Goal: Transaction & Acquisition: Subscribe to service/newsletter

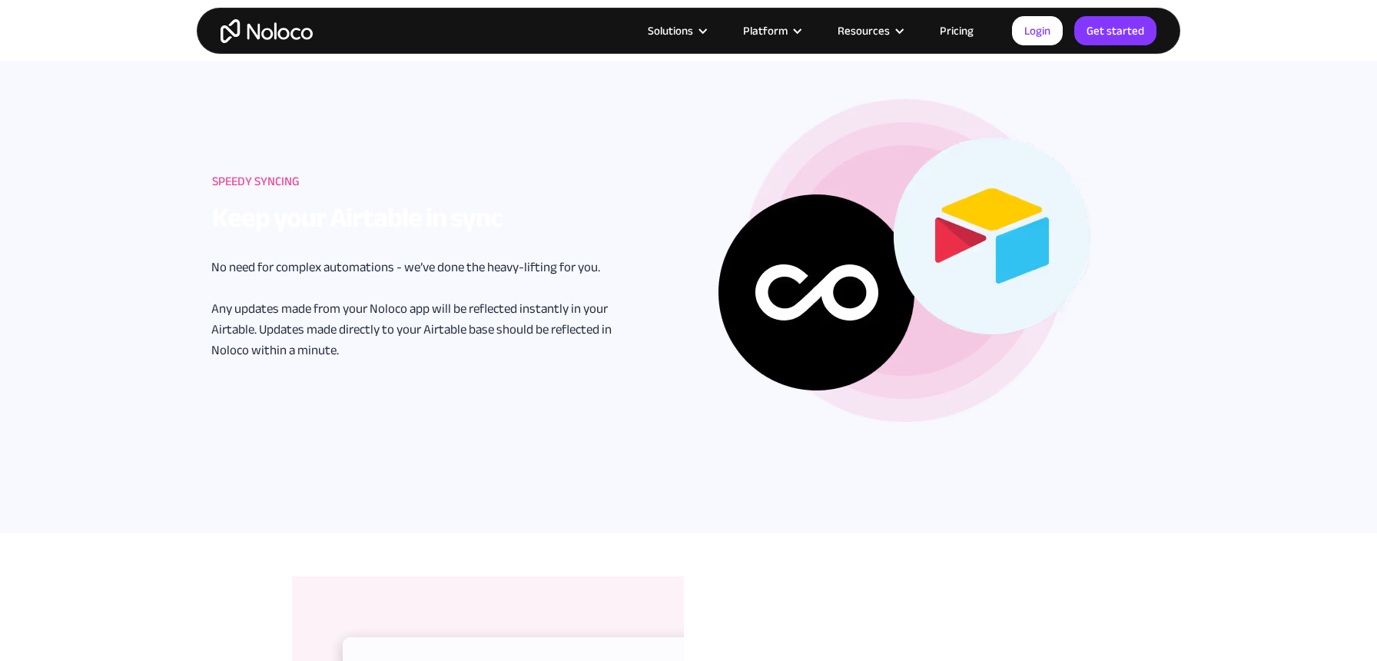
scroll to position [2304, 0]
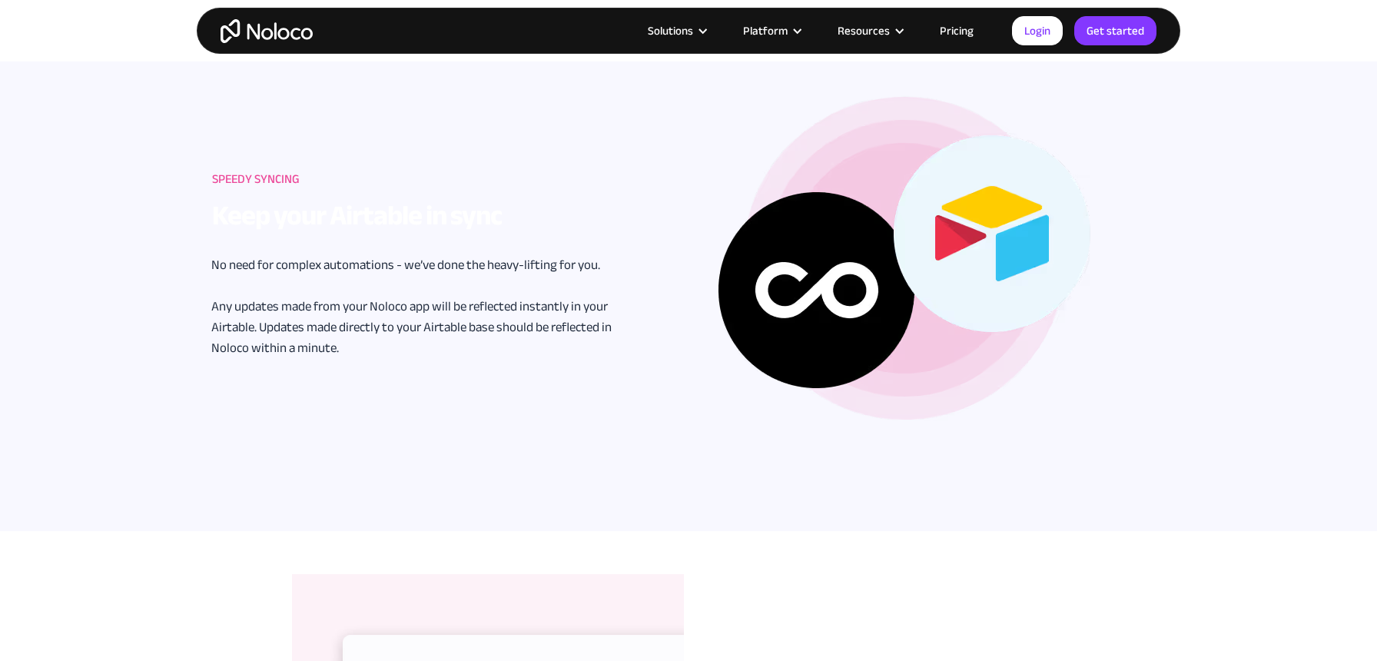
click at [969, 31] on link "Pricing" at bounding box center [957, 31] width 72 height 20
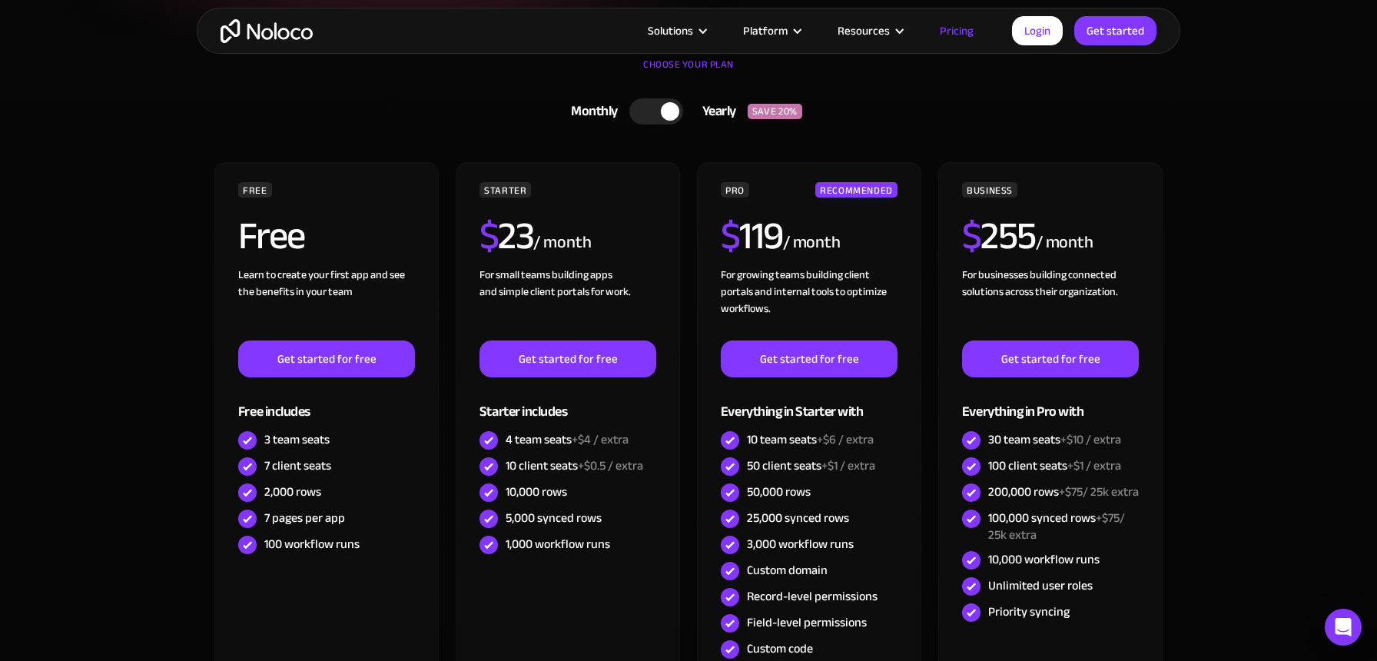
scroll to position [359, 0]
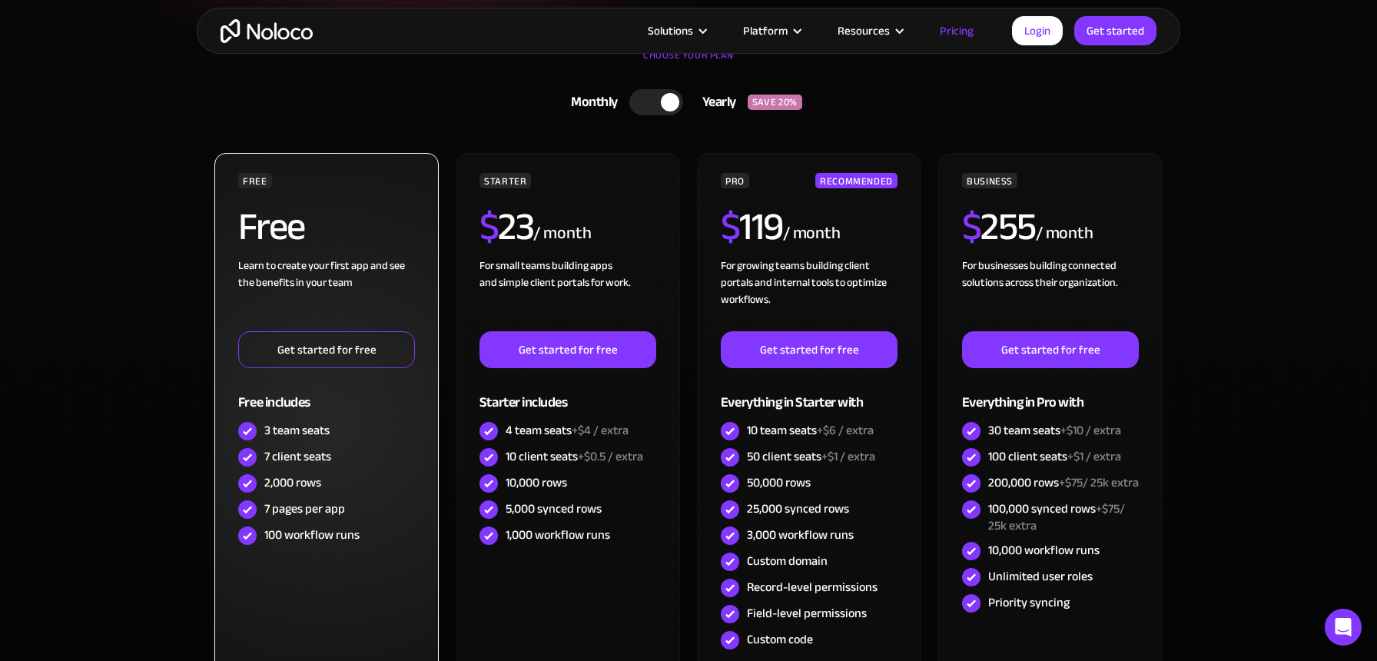
click at [333, 347] on link "Get started for free" at bounding box center [326, 349] width 177 height 37
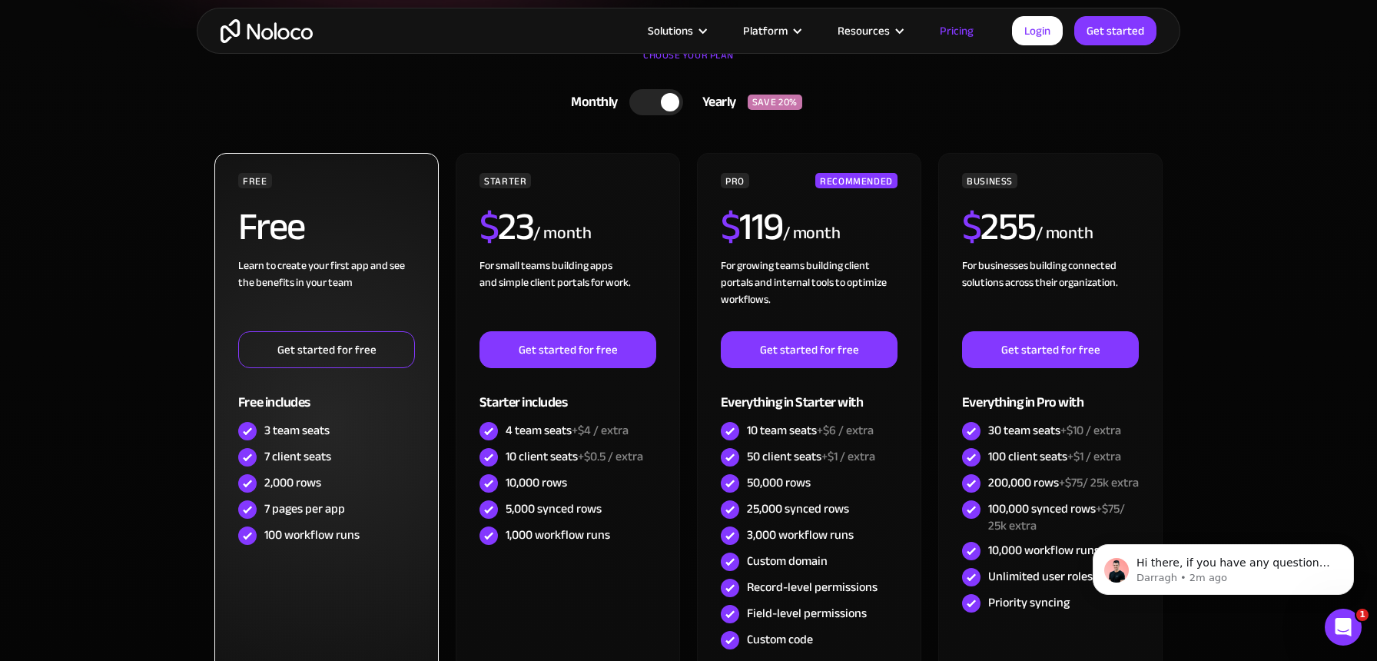
scroll to position [0, 0]
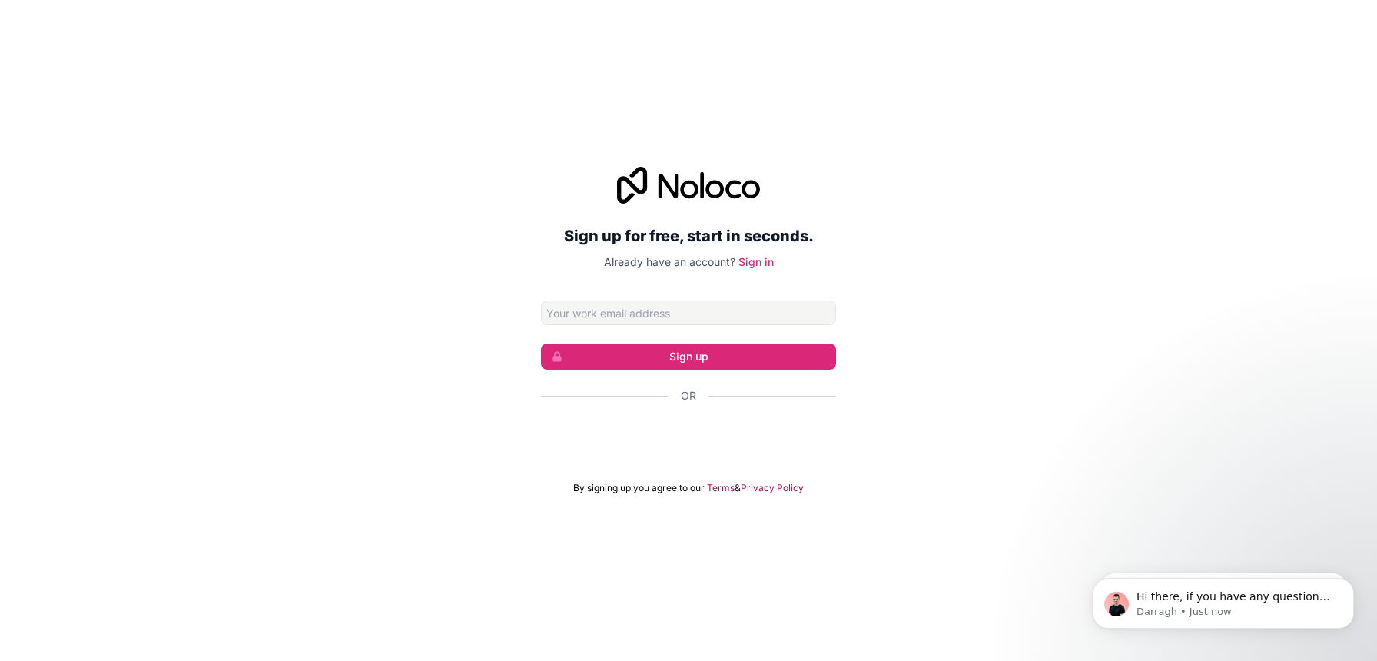
drag, startPoint x: 1024, startPoint y: 305, endPoint x: 912, endPoint y: 311, distance: 111.6
click at [1022, 305] on div "Sign up for free, start in seconds. Already have an account? Sign in Sign up Or…" at bounding box center [688, 330] width 1377 height 370
click at [736, 354] on button "Sign up" at bounding box center [688, 357] width 295 height 26
click at [668, 314] on input "Email address" at bounding box center [688, 313] width 295 height 25
type input "s"
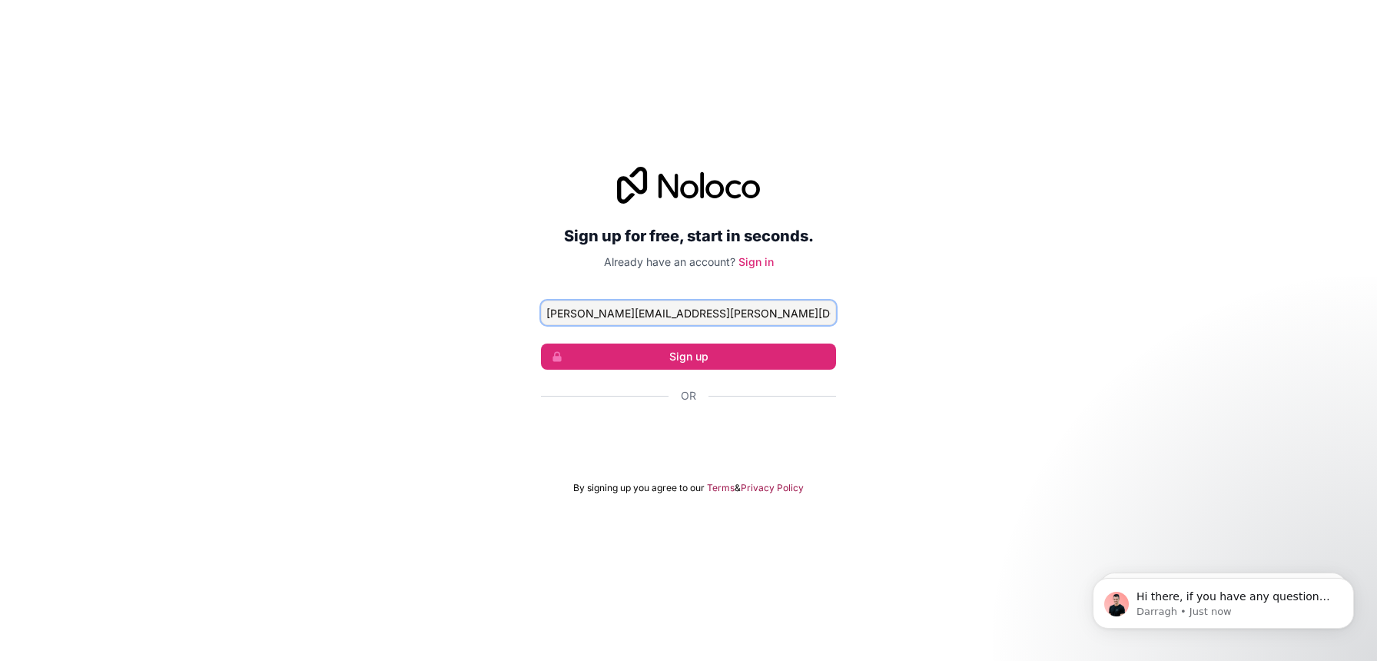
type input "[PERSON_NAME][EMAIL_ADDRESS][PERSON_NAME][DOMAIN_NAME]"
click at [705, 370] on form "[PERSON_NAME][EMAIL_ADDRESS][PERSON_NAME][DOMAIN_NAME] Sign up Or By signing up…" at bounding box center [688, 398] width 295 height 194
click at [703, 360] on button "Sign up" at bounding box center [688, 357] width 295 height 26
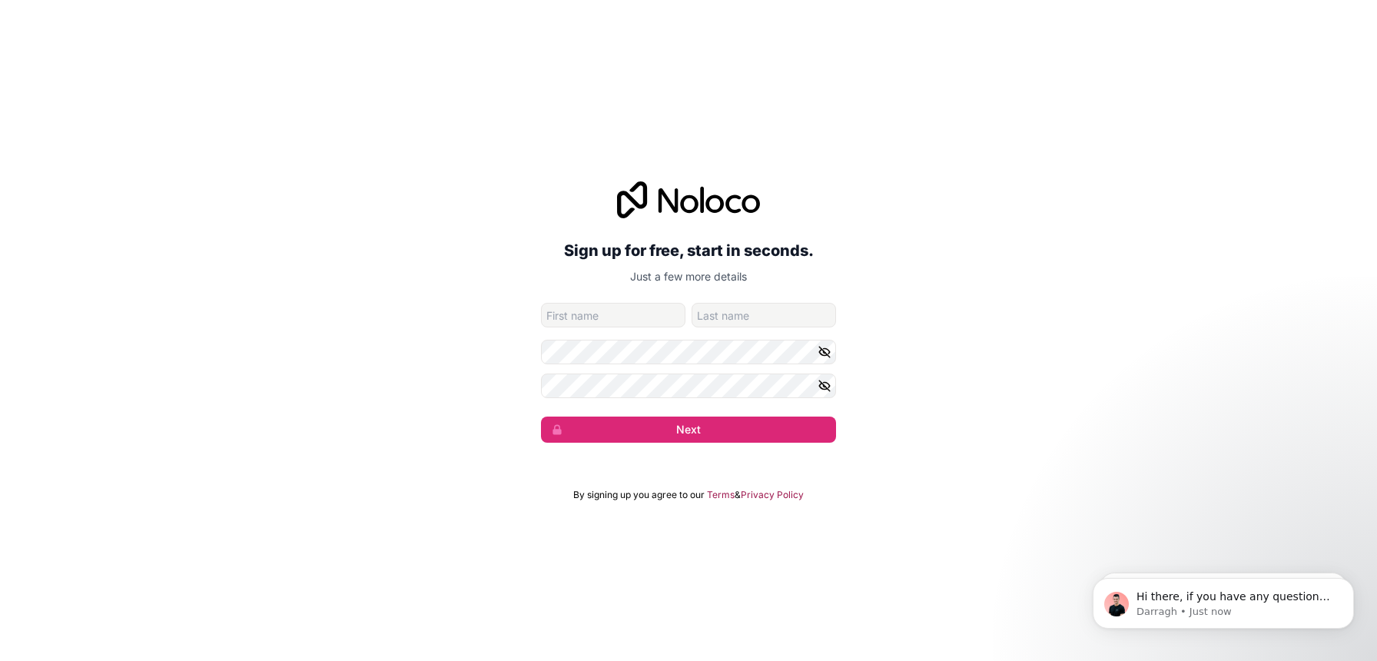
click at [605, 321] on input "given-name" at bounding box center [613, 315] width 145 height 25
type input "[PERSON_NAME]"
click at [664, 427] on button "Next" at bounding box center [688, 430] width 295 height 26
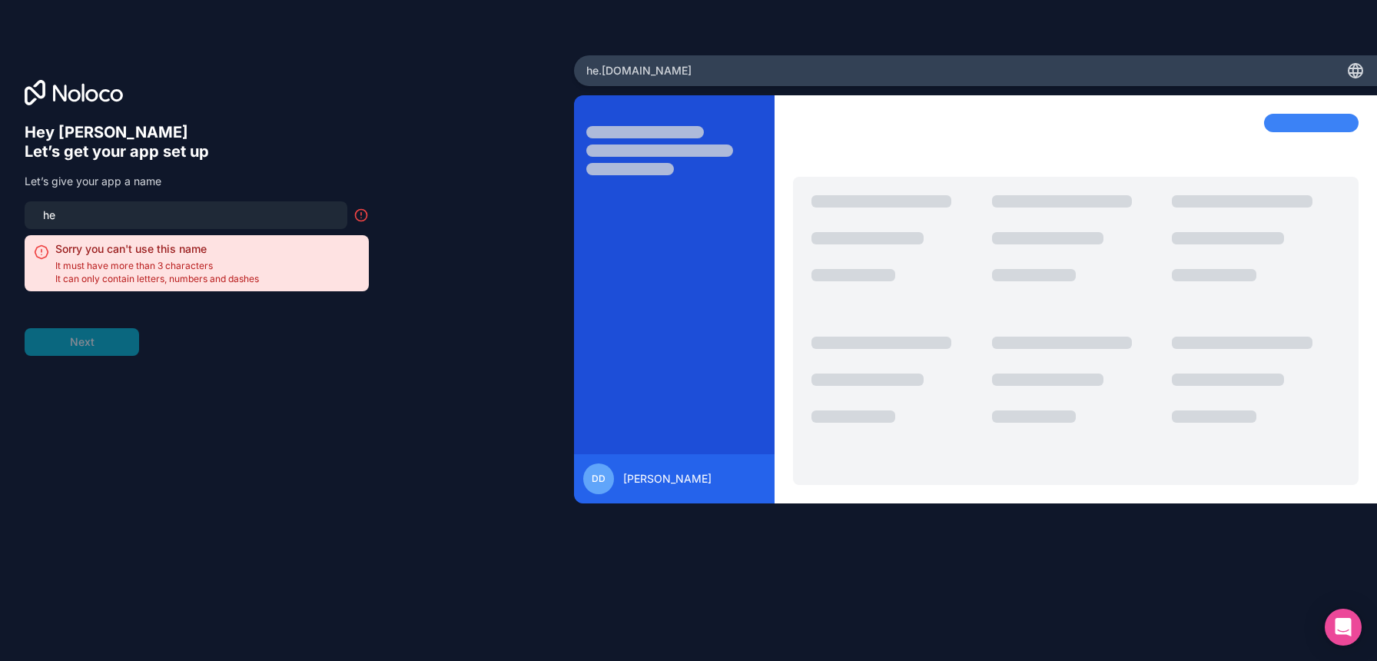
type input "h"
type input "g"
type input "h"
type input "j"
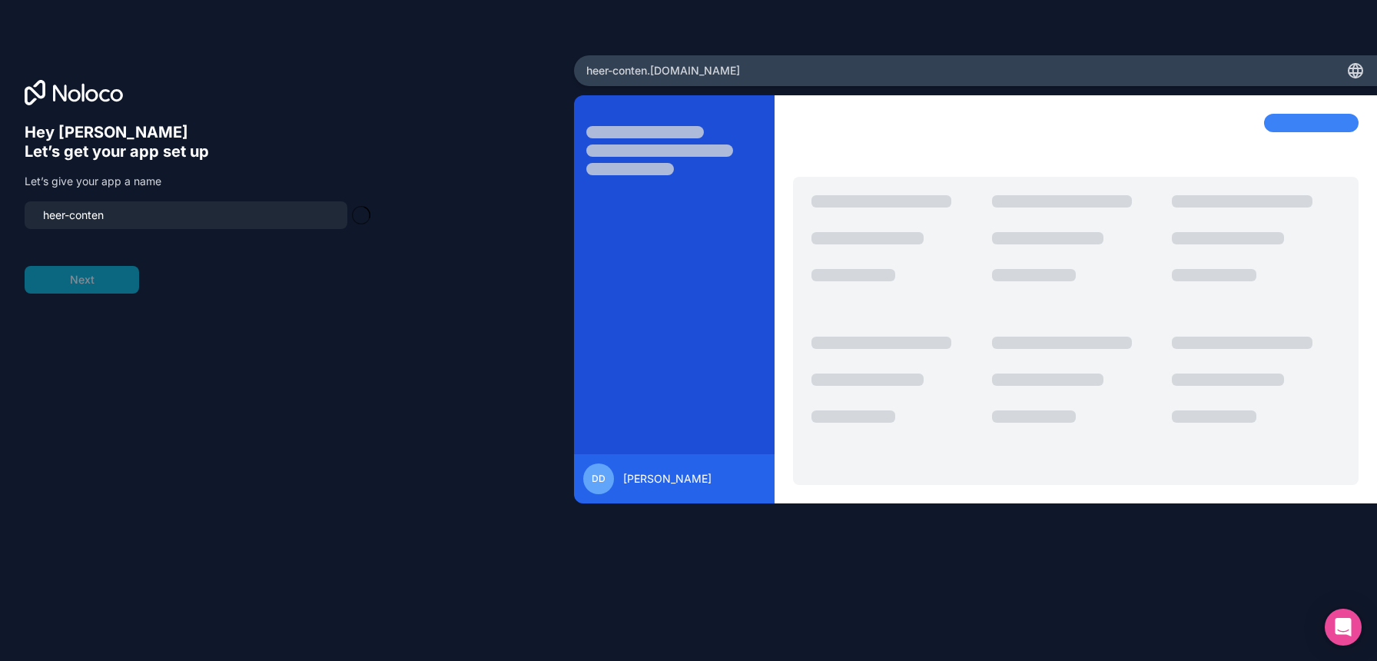
type input "heer-content"
click at [98, 274] on button "Next" at bounding box center [82, 280] width 115 height 28
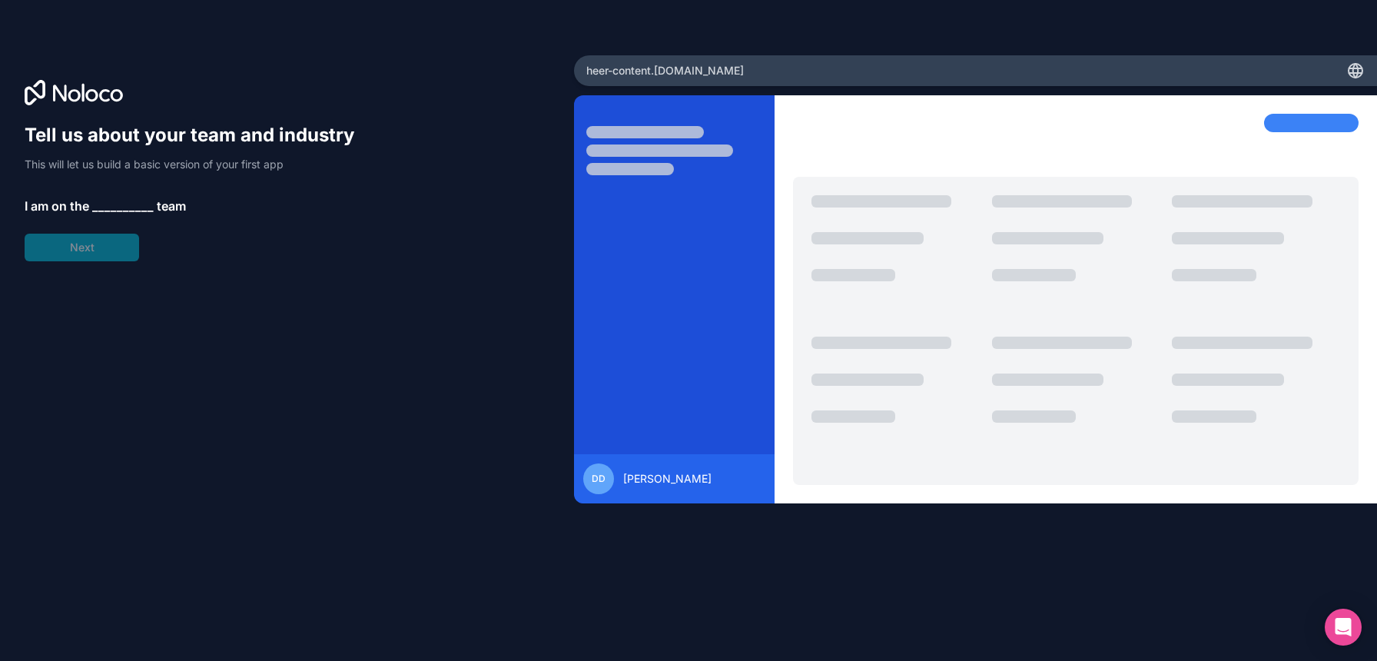
click at [129, 201] on span "__________" at bounding box center [122, 206] width 61 height 18
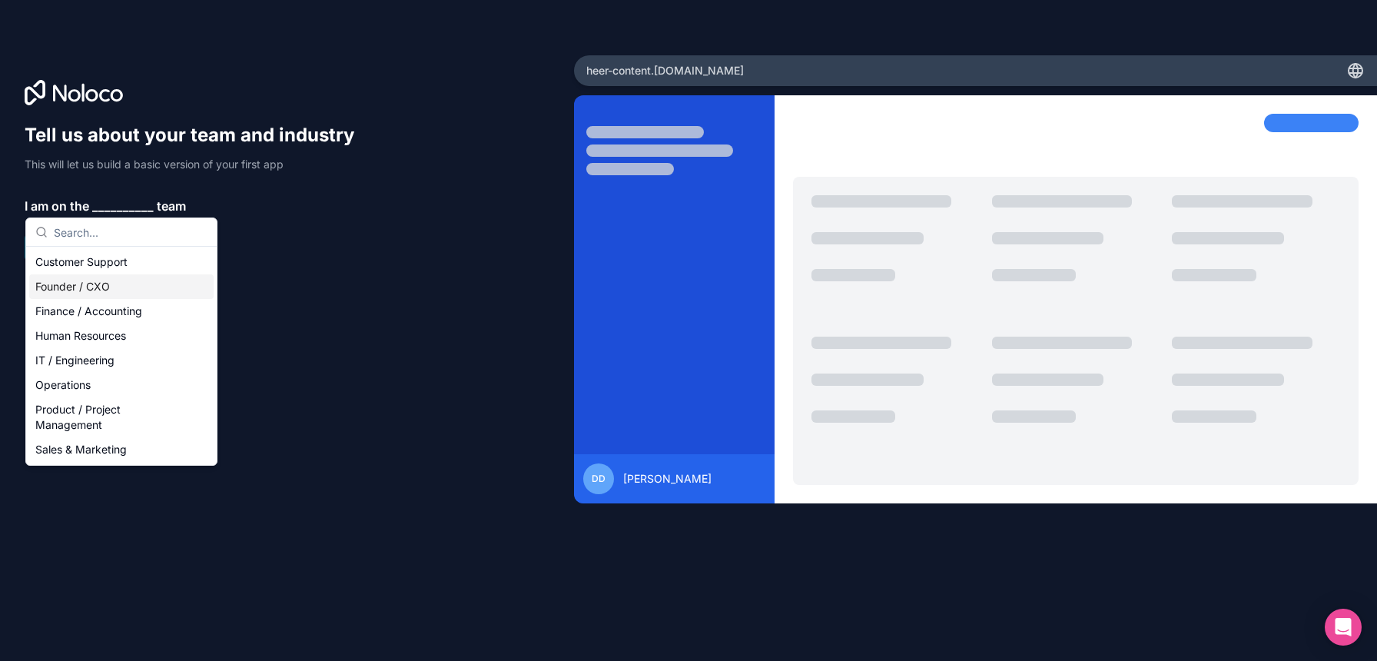
scroll to position [1, 0]
click at [115, 287] on div "Founder / CXO" at bounding box center [121, 286] width 184 height 25
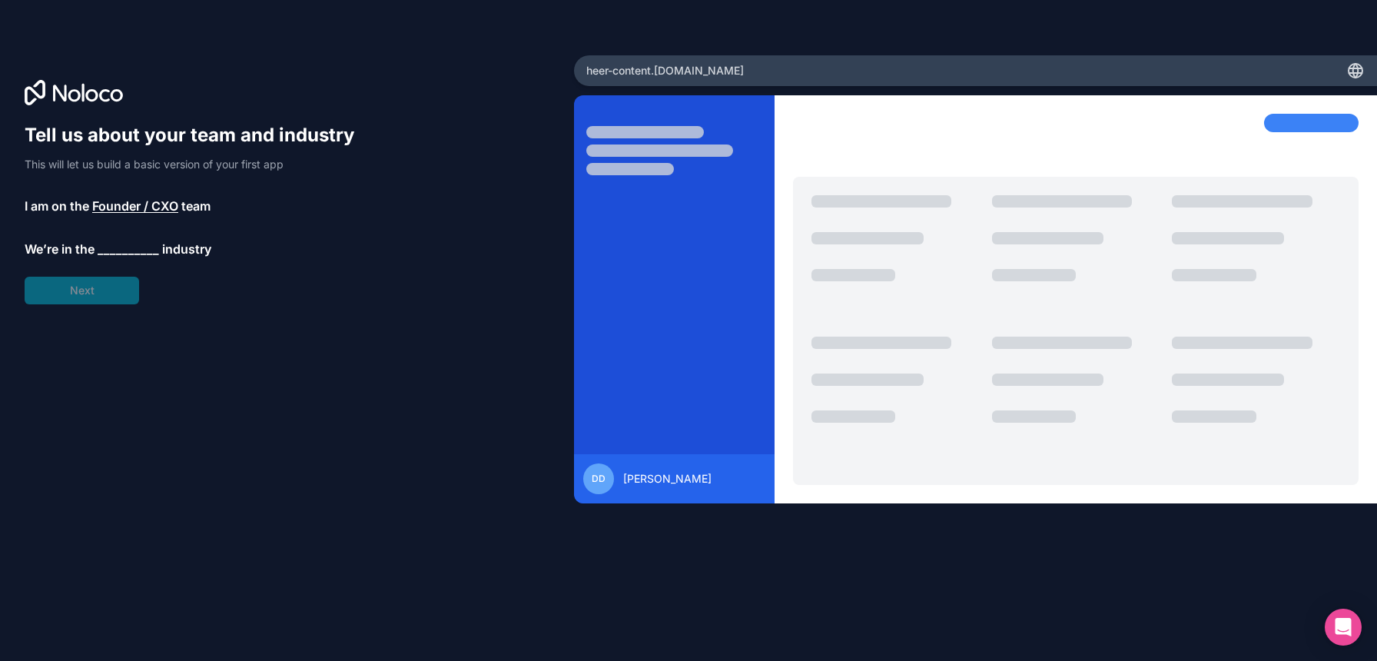
scroll to position [0, 0]
click at [134, 251] on span "__________" at bounding box center [128, 249] width 61 height 18
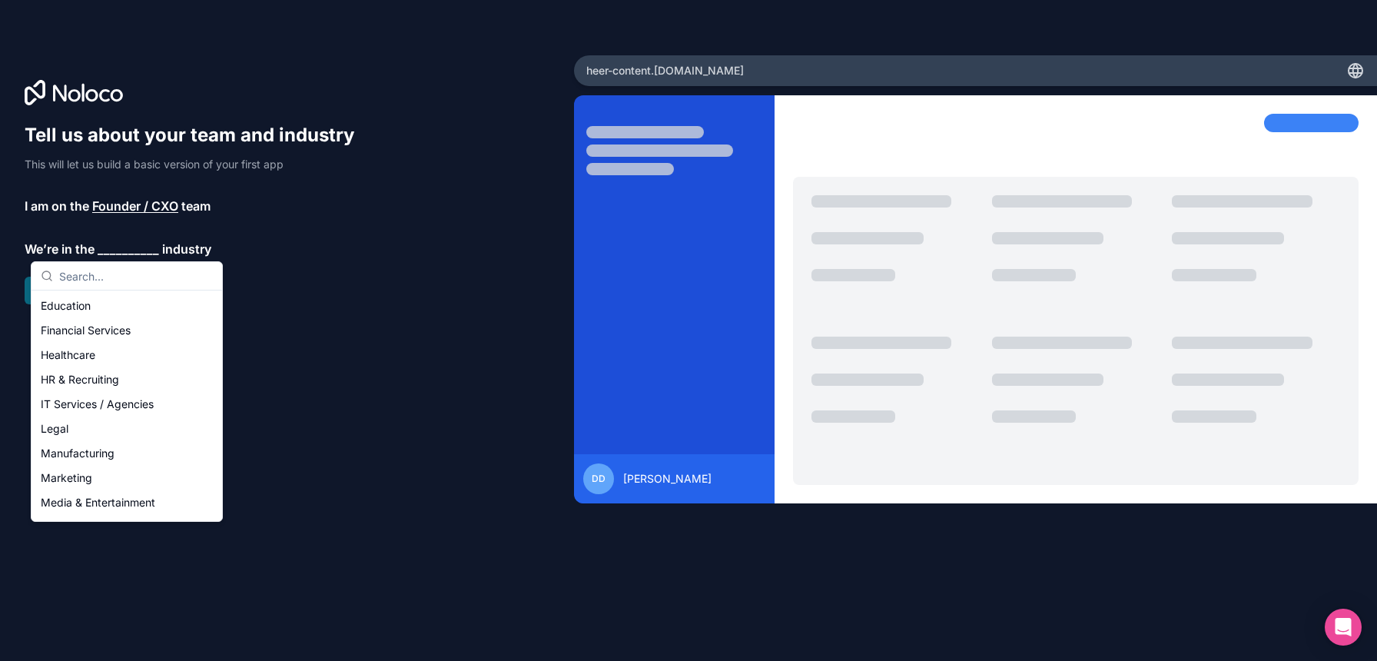
scroll to position [86, 0]
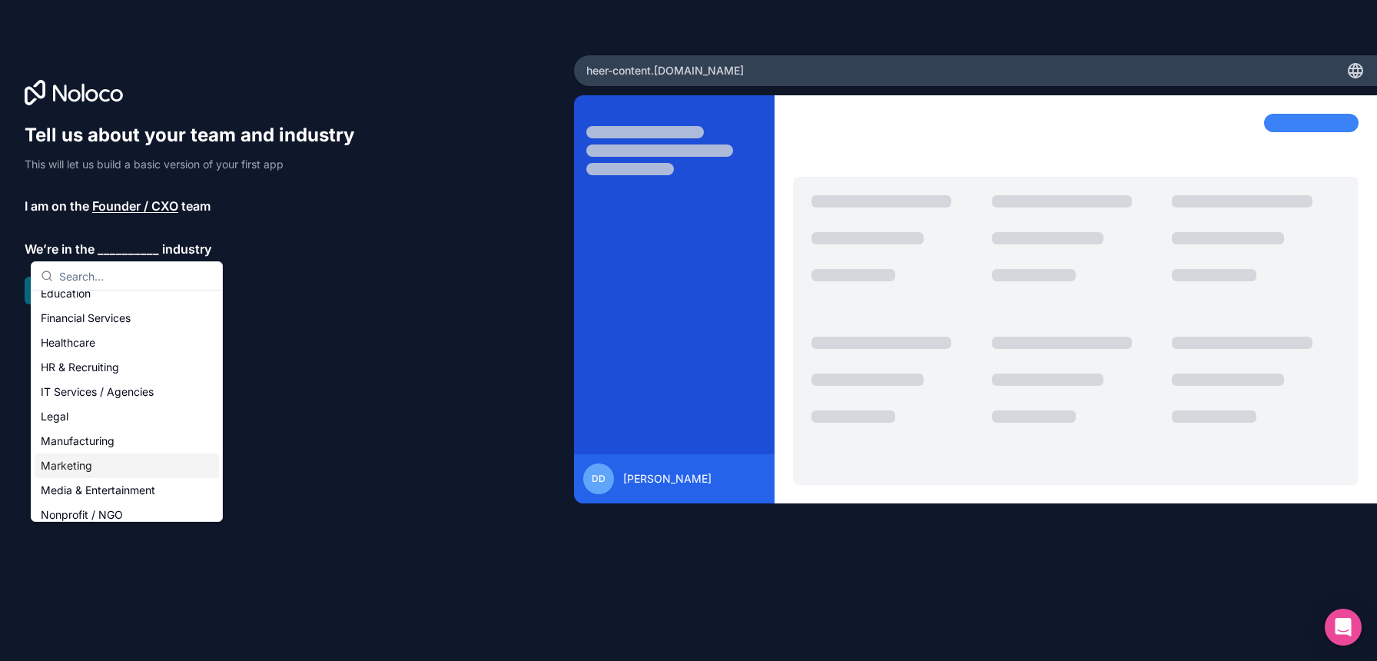
click at [89, 467] on div "Marketing" at bounding box center [127, 465] width 184 height 25
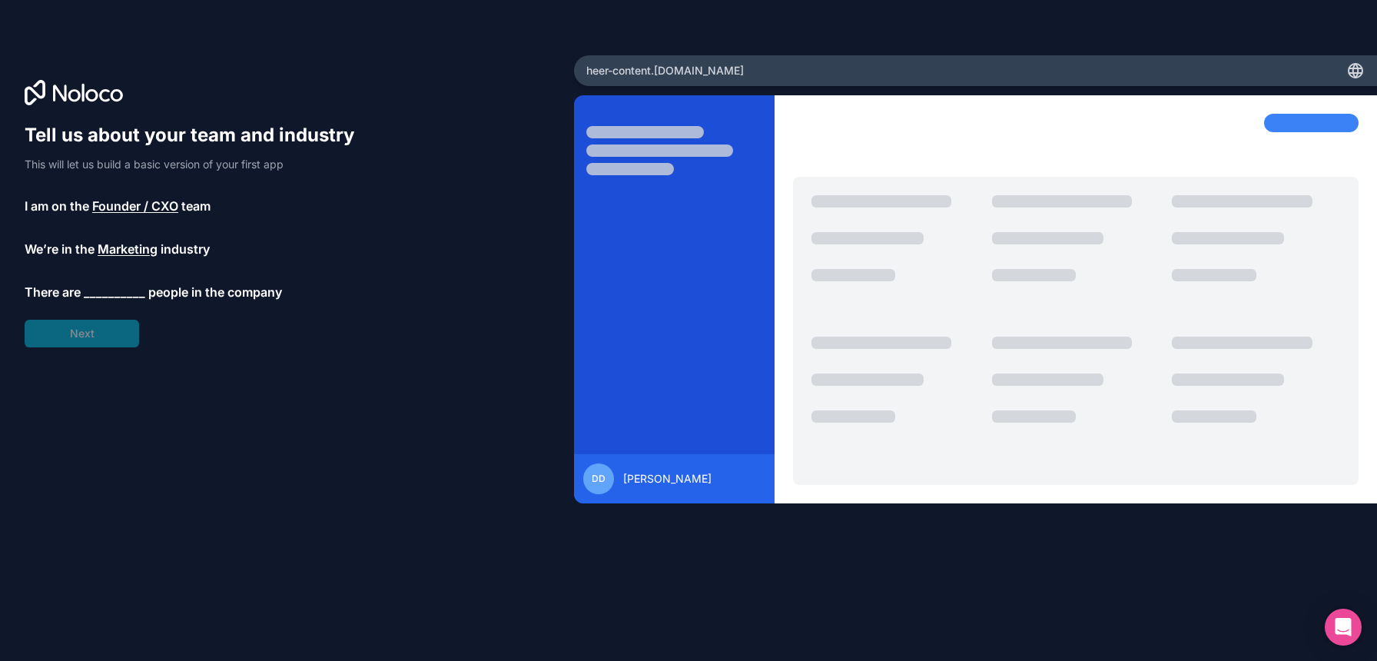
click at [123, 297] on span "__________" at bounding box center [114, 292] width 61 height 18
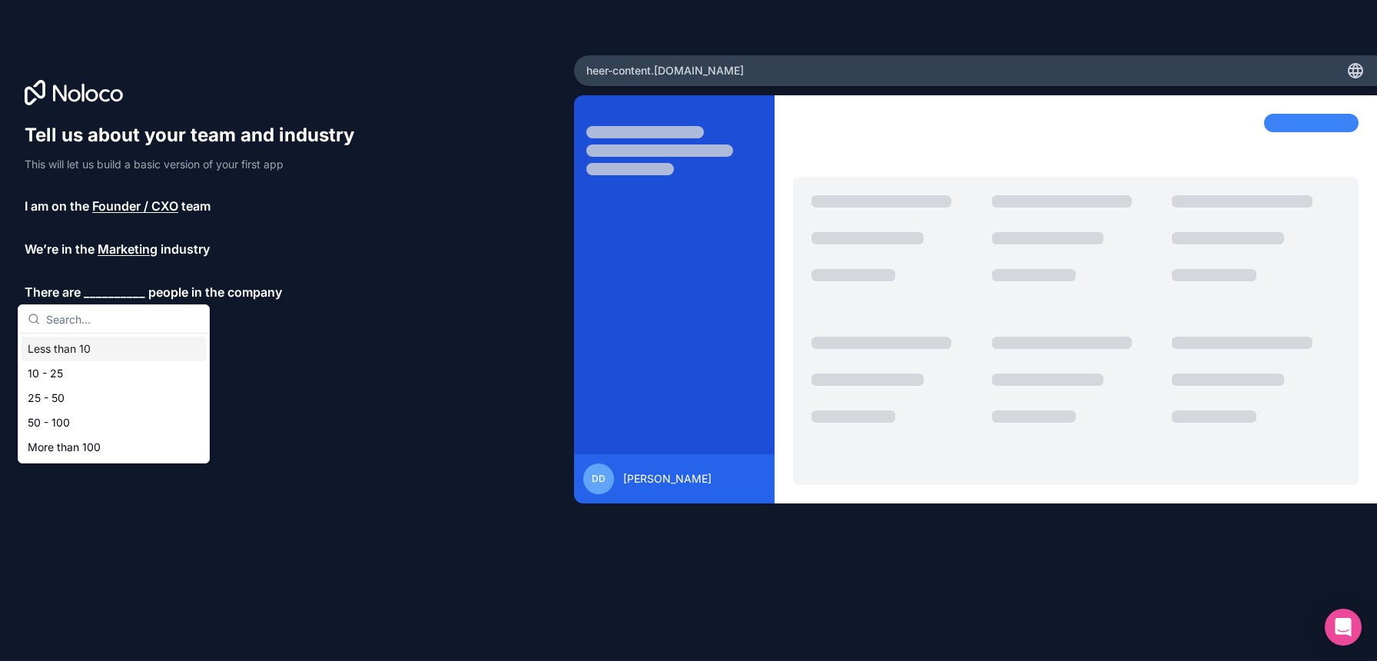
click at [101, 356] on div "Less than 10" at bounding box center [114, 349] width 184 height 25
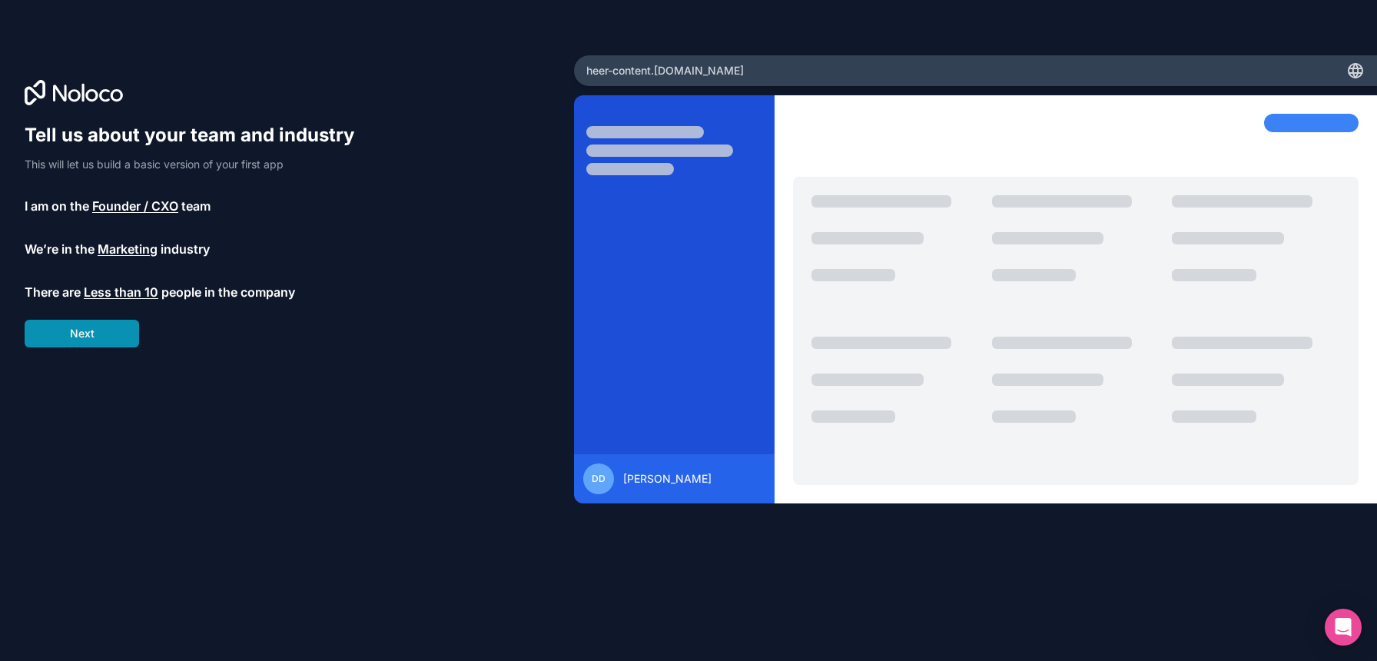
click at [116, 337] on button "Next" at bounding box center [82, 334] width 115 height 28
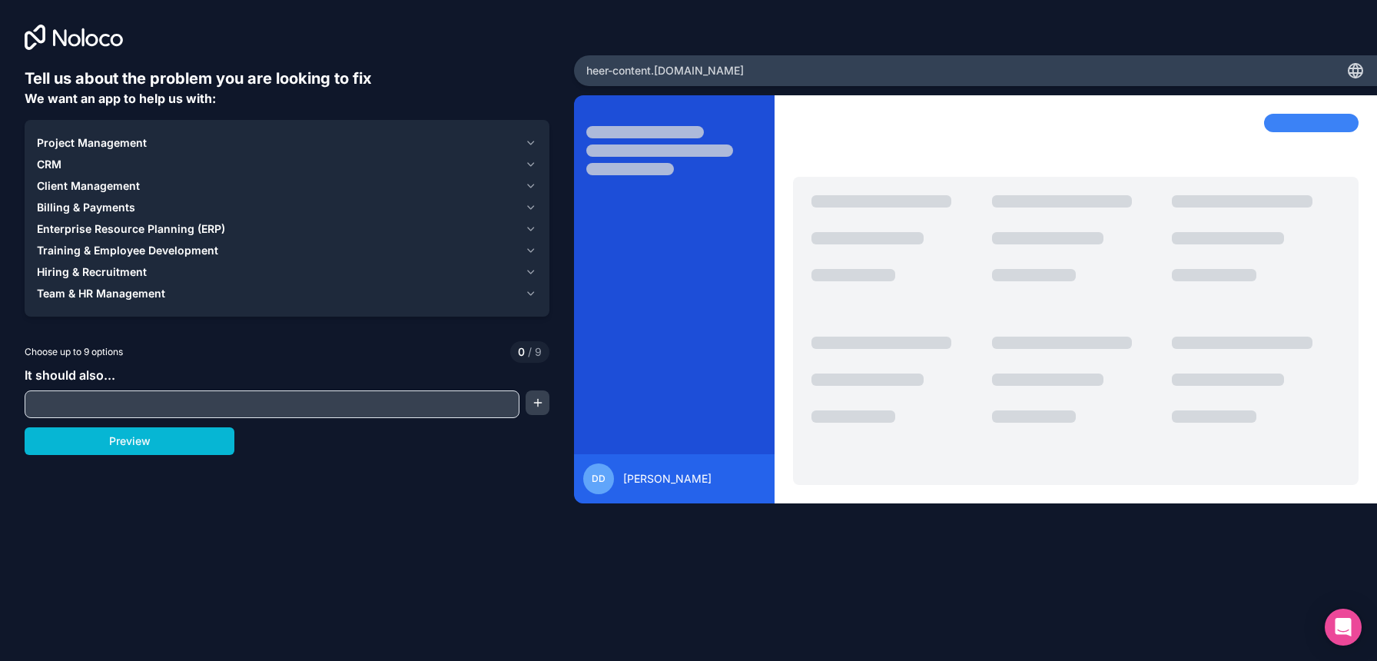
click at [113, 146] on span "Project Management" at bounding box center [92, 142] width 110 height 15
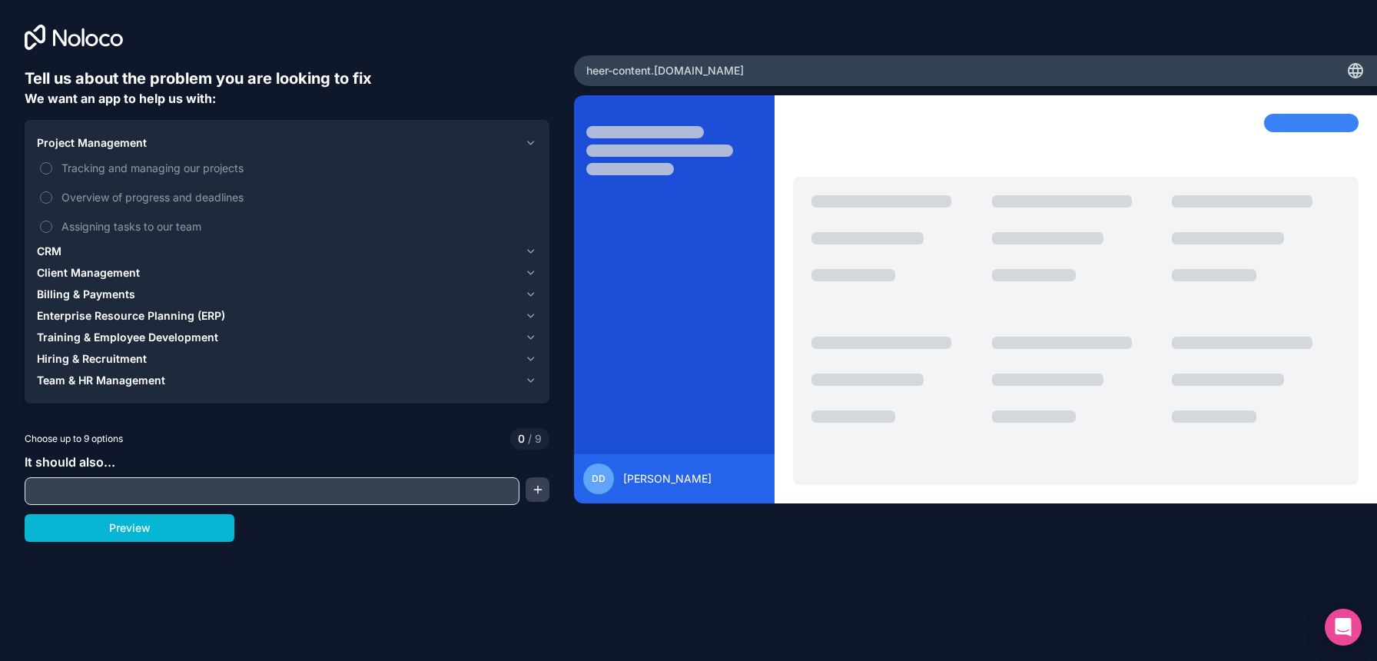
click at [173, 483] on input "text" at bounding box center [271, 491] width 487 height 22
click at [168, 527] on button "Preview" at bounding box center [130, 528] width 210 height 28
click at [172, 500] on input "text" at bounding box center [271, 491] width 487 height 22
type input "A"
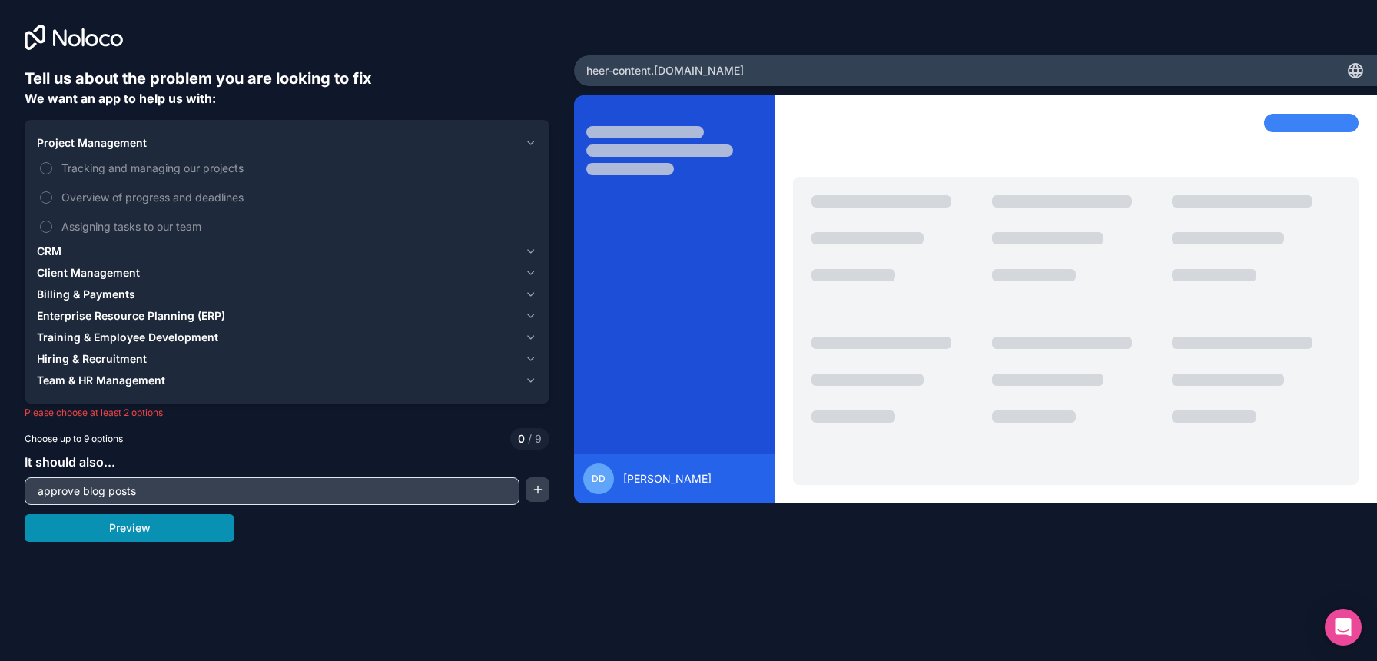
type input "approve blog posts"
drag, startPoint x: 201, startPoint y: 522, endPoint x: 233, endPoint y: 529, distance: 33.0
click at [202, 522] on button "Preview" at bounding box center [130, 528] width 210 height 28
click at [228, 529] on button "Preview" at bounding box center [130, 528] width 210 height 28
click at [181, 529] on button "Preview" at bounding box center [130, 528] width 210 height 28
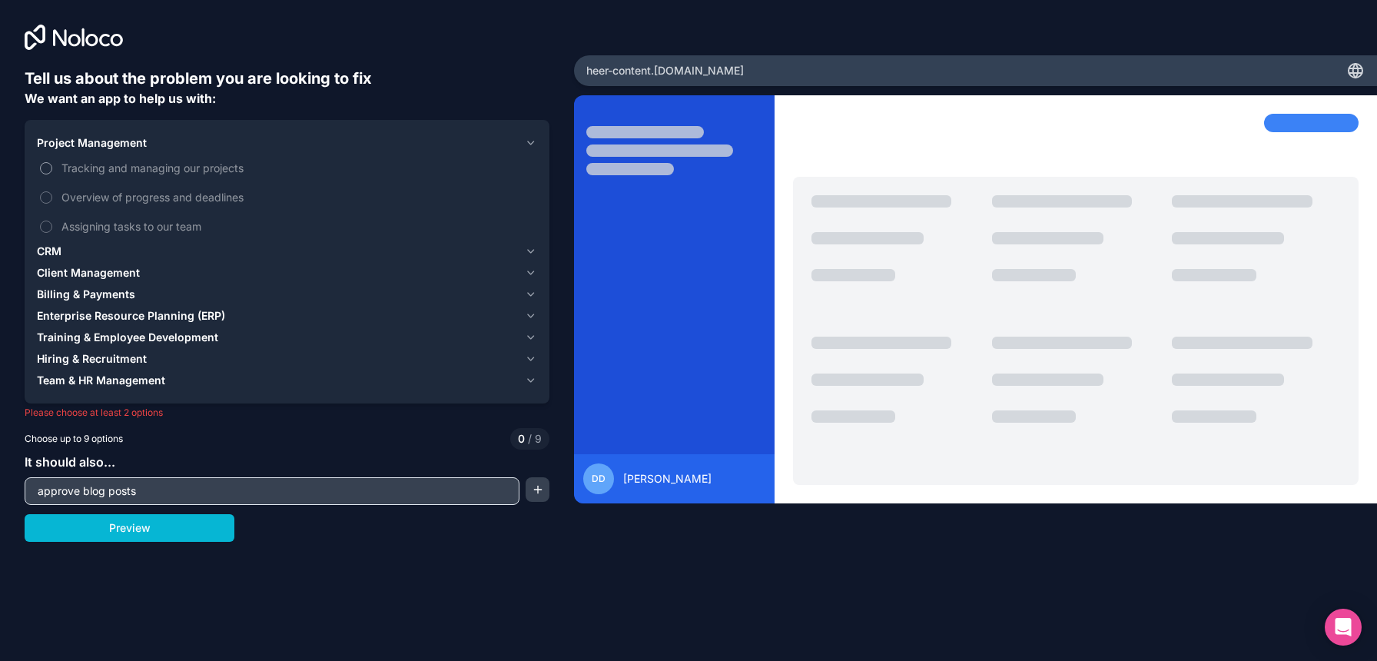
click at [46, 171] on button "Tracking and managing our projects" at bounding box center [46, 168] width 12 height 12
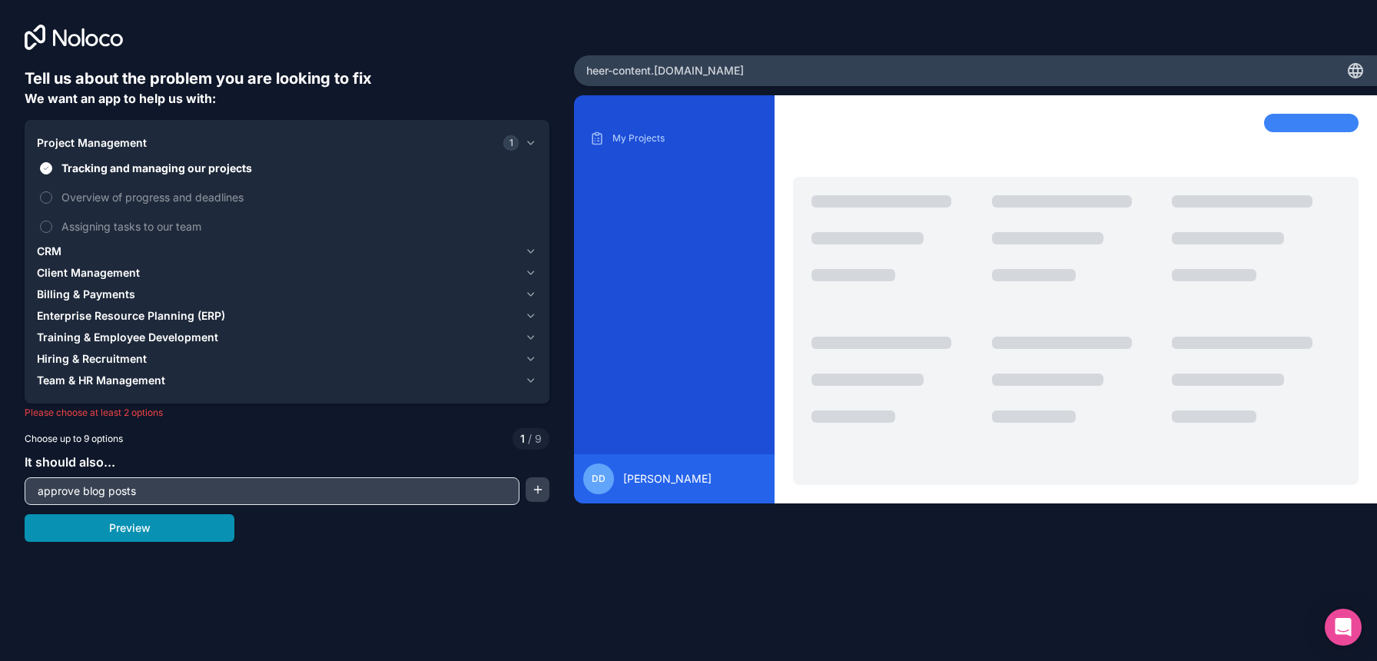
click at [181, 525] on button "Preview" at bounding box center [130, 528] width 210 height 28
click at [173, 530] on button "Preview" at bounding box center [130, 528] width 210 height 28
click at [55, 194] on label "Overview of progress and deadlines" at bounding box center [287, 197] width 500 height 28
click at [52, 194] on button "Overview of progress and deadlines" at bounding box center [46, 197] width 12 height 12
click at [176, 530] on button "Preview" at bounding box center [130, 528] width 210 height 28
